Goal: Navigation & Orientation: Find specific page/section

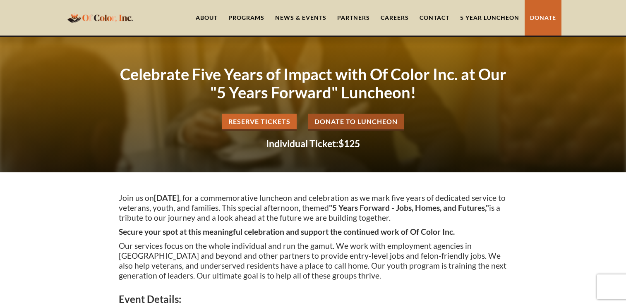
scroll to position [142, 0]
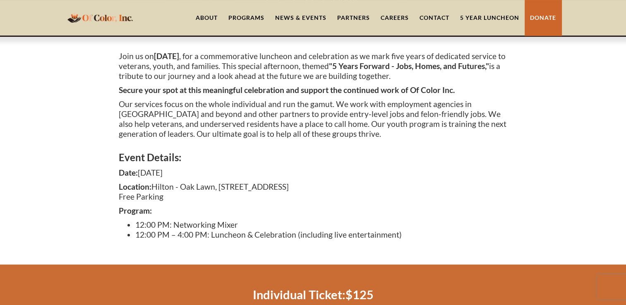
click at [205, 20] on link "About" at bounding box center [206, 18] width 33 height 36
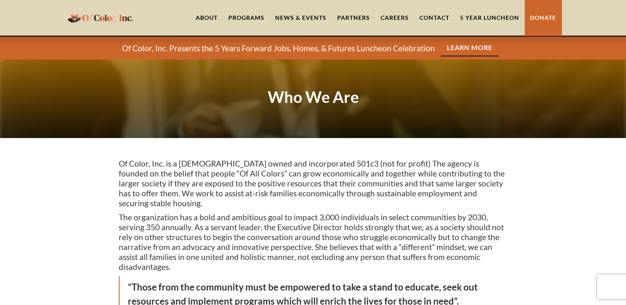
click at [213, 16] on link "About" at bounding box center [206, 18] width 33 height 36
click at [201, 19] on link "About" at bounding box center [206, 18] width 33 height 36
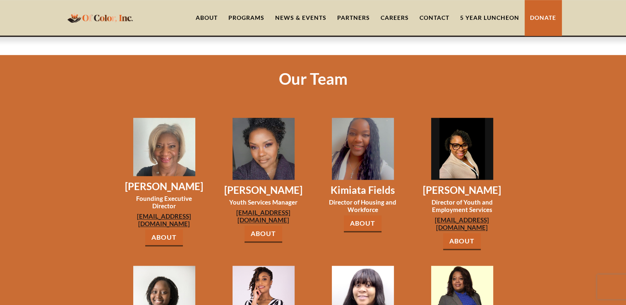
scroll to position [631, 0]
